Goal: Task Accomplishment & Management: Use online tool/utility

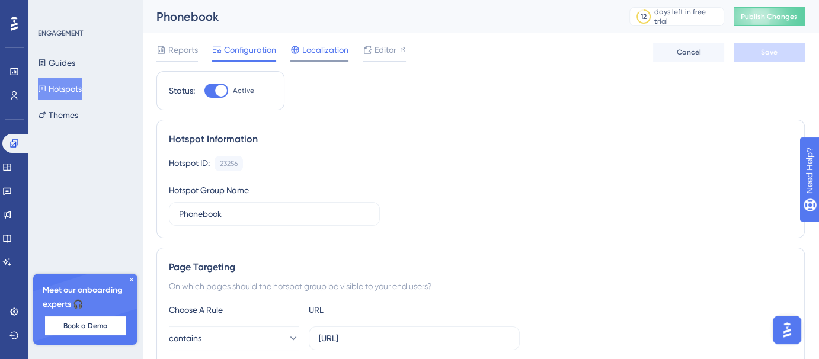
click at [318, 55] on span "Localization" at bounding box center [325, 50] width 46 height 14
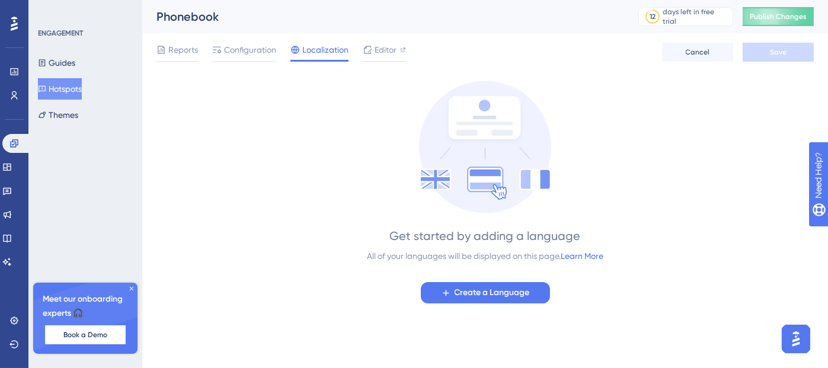
click at [382, 39] on div "Reports Configuration Localization Editor Cancel Save" at bounding box center [486, 52] width 658 height 38
click at [382, 44] on span "Editor" at bounding box center [386, 50] width 22 height 14
click at [248, 47] on span "Configuration" at bounding box center [250, 50] width 52 height 14
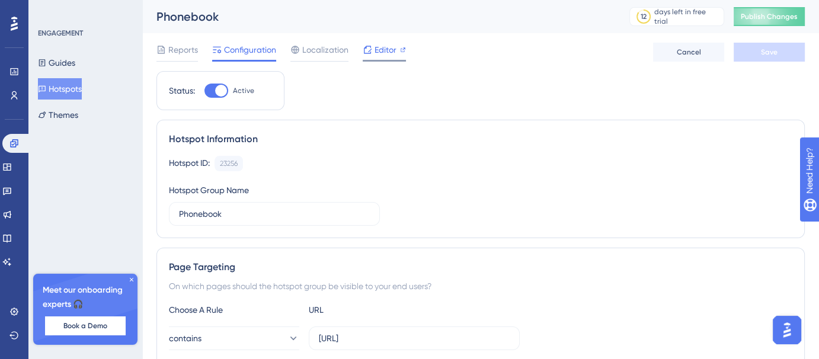
click at [379, 53] on span "Editor" at bounding box center [386, 50] width 22 height 14
